Goal: Contribute content

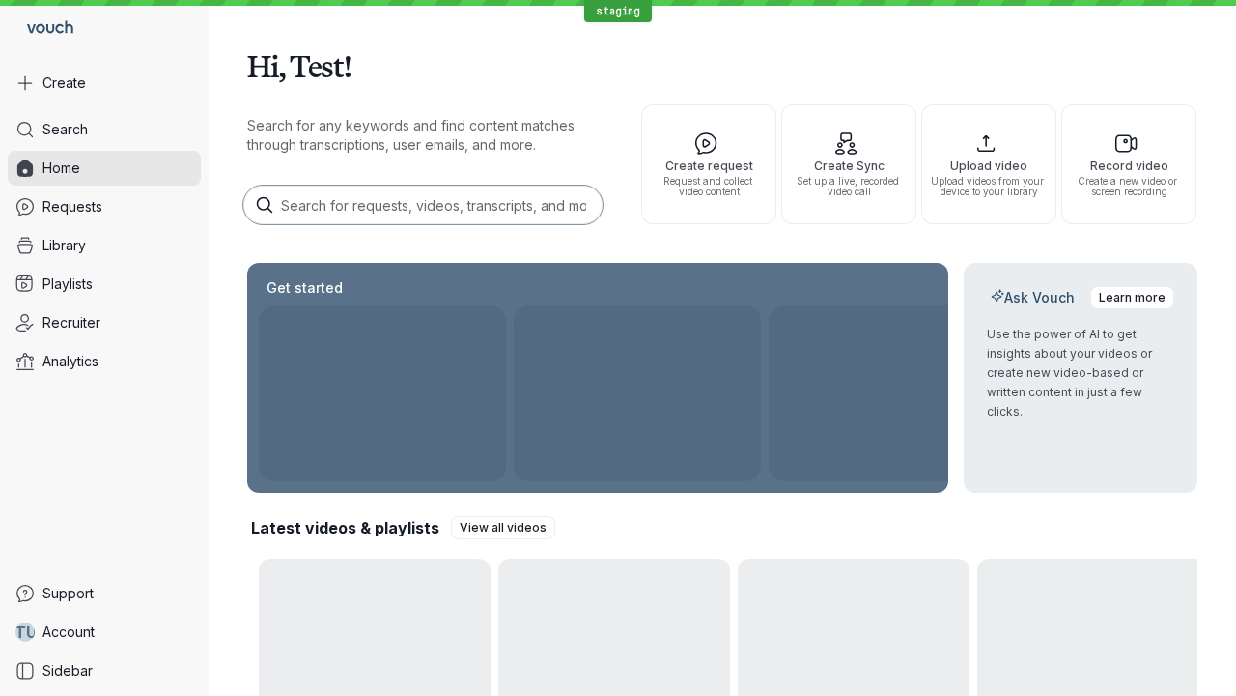
click at [104, 83] on button "Create" at bounding box center [104, 83] width 193 height 35
